Goal: Information Seeking & Learning: Learn about a topic

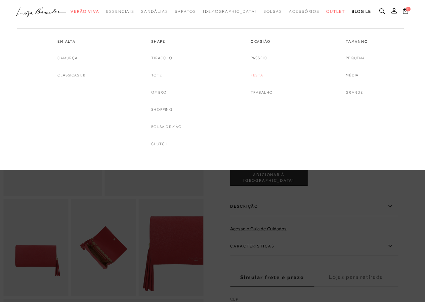
click at [256, 75] on link "Festa" at bounding box center [257, 75] width 12 height 7
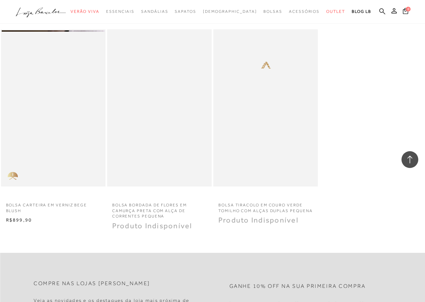
scroll to position [1042, 0]
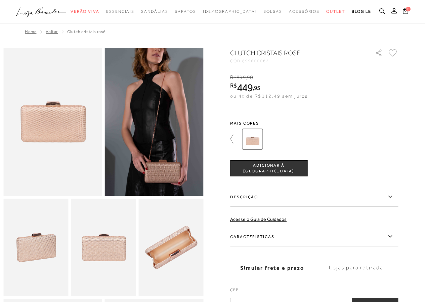
click at [234, 137] on icon at bounding box center [234, 138] width 9 height 9
click at [298, 141] on img at bounding box center [293, 138] width 21 height 21
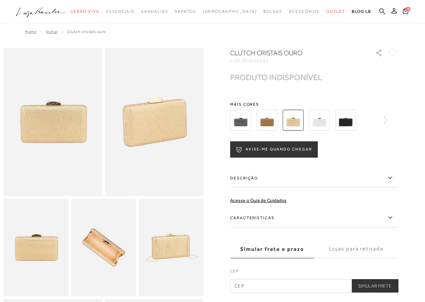
click at [268, 127] on img at bounding box center [267, 120] width 21 height 21
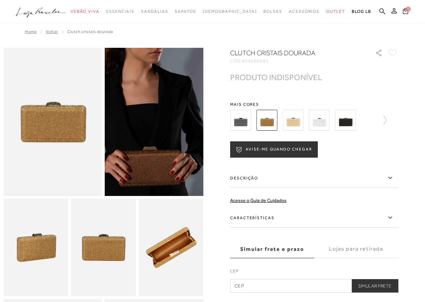
click at [288, 124] on img at bounding box center [293, 120] width 21 height 21
